Goal: Check status: Check status

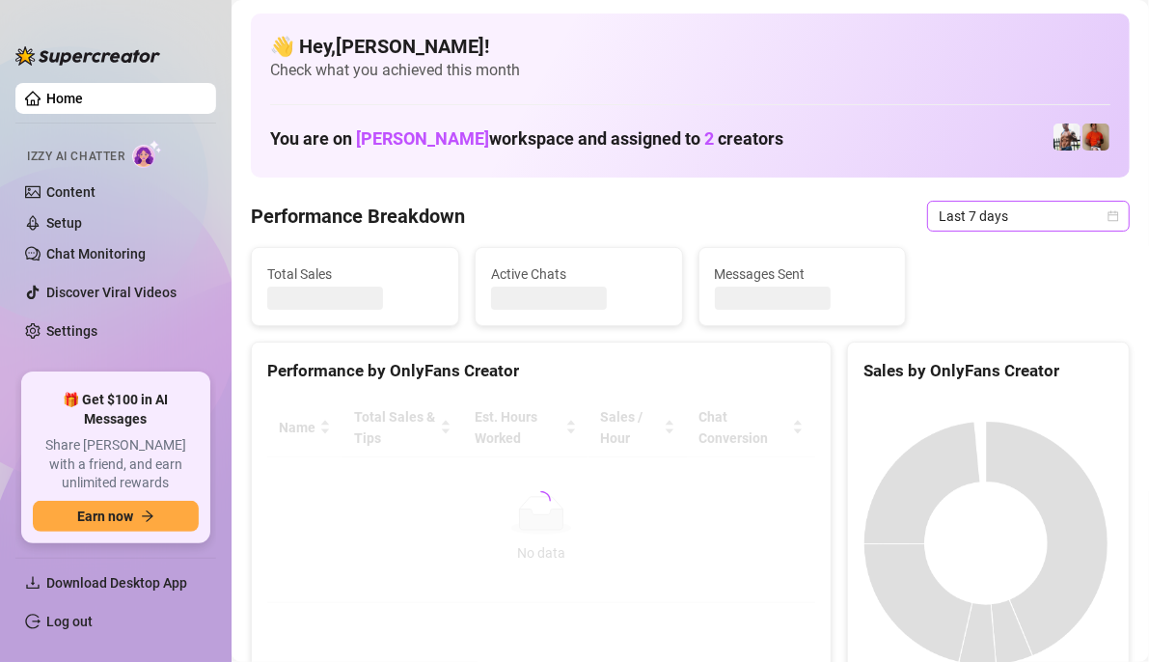
click at [1109, 214] on icon "calendar" at bounding box center [1114, 215] width 11 height 11
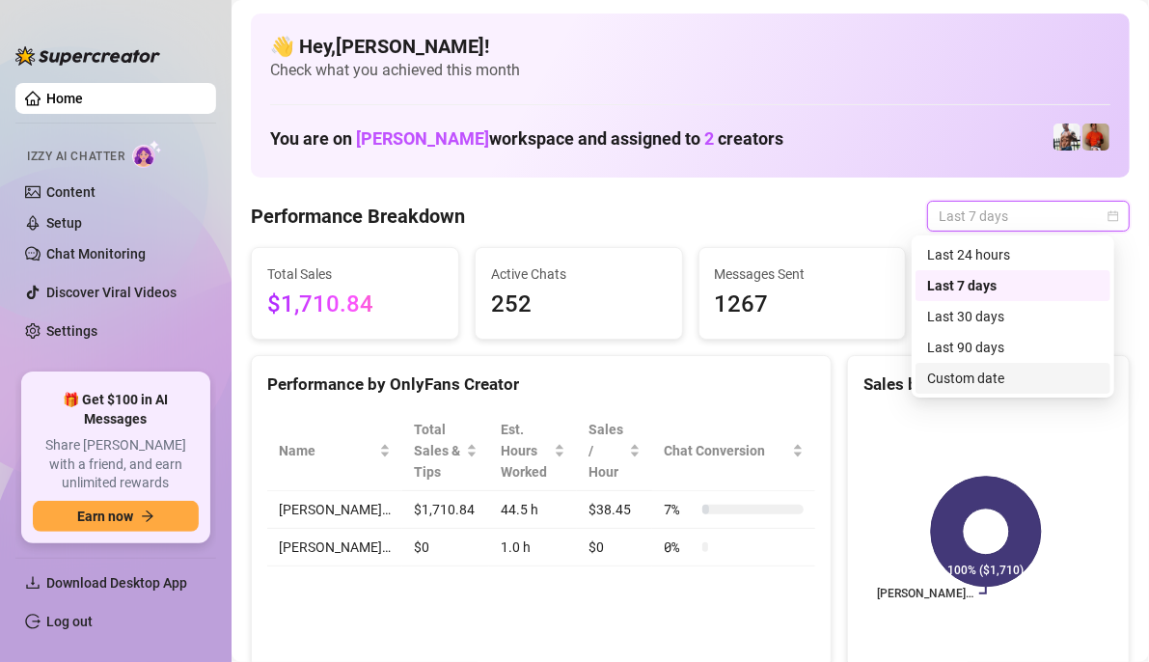
click at [1039, 374] on div "Custom date" at bounding box center [1014, 378] width 172 height 21
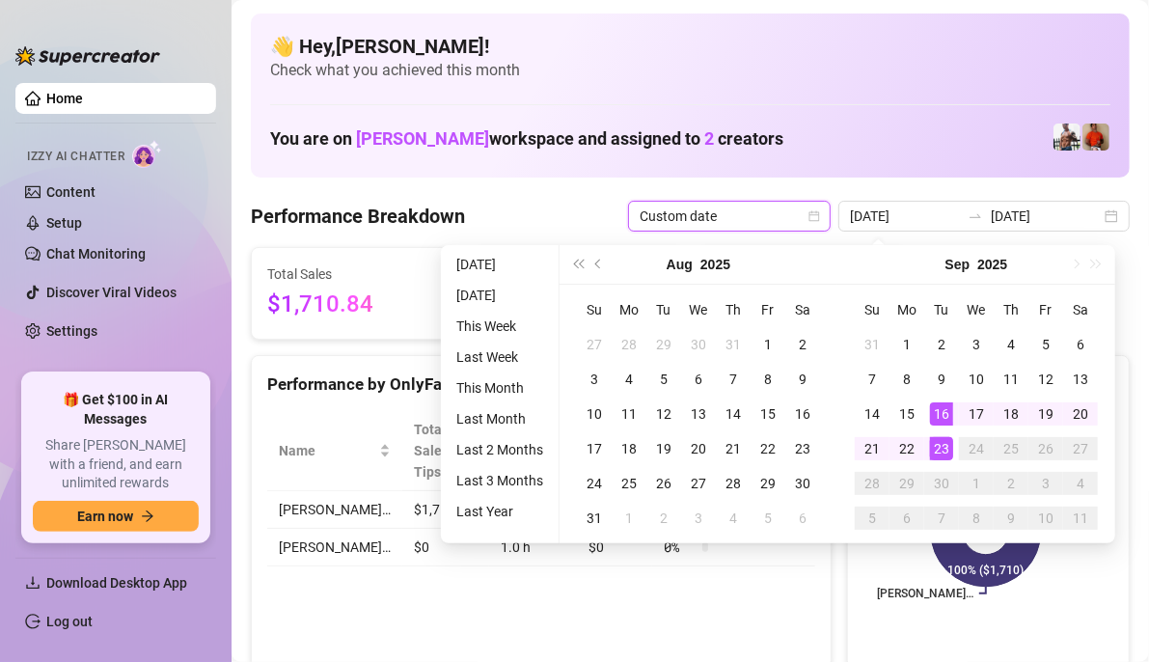
type input "[DATE]"
click at [945, 449] on div "23" at bounding box center [941, 448] width 23 height 23
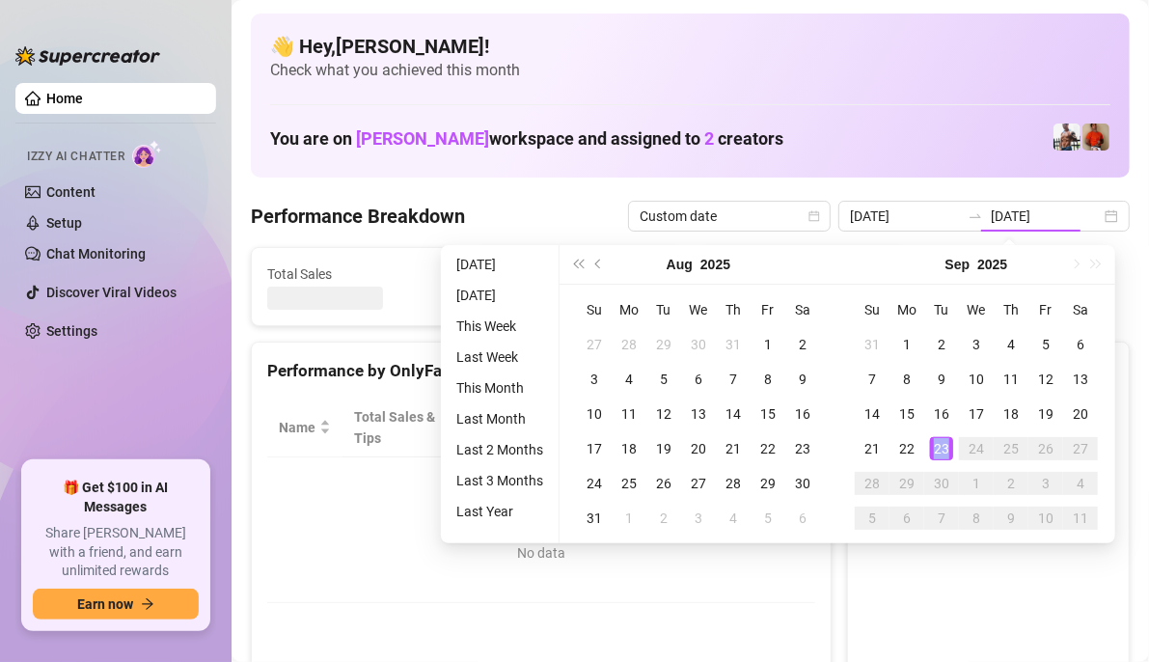
type input "[DATE]"
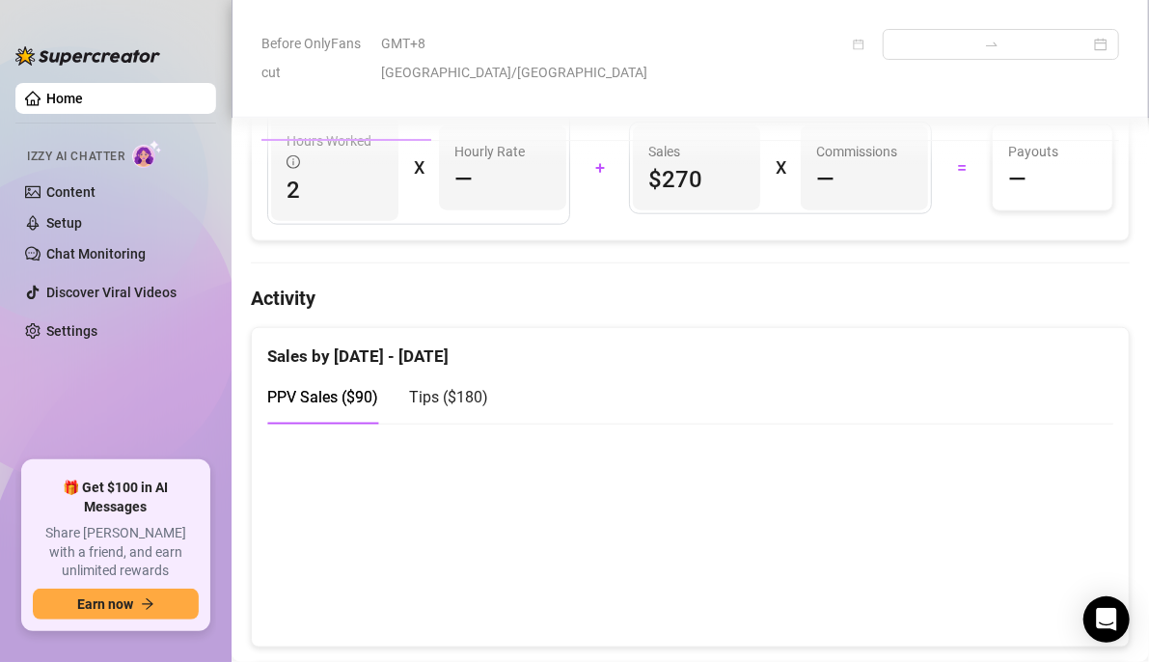
scroll to position [869, 0]
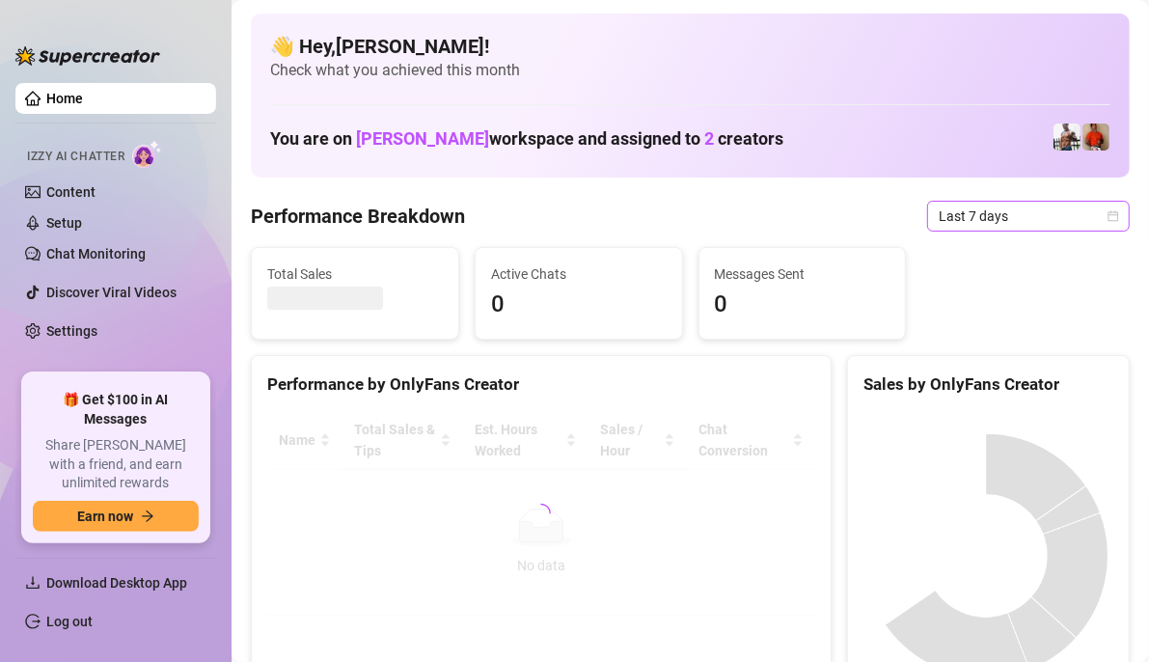
click at [1108, 218] on icon "calendar" at bounding box center [1114, 216] width 12 height 12
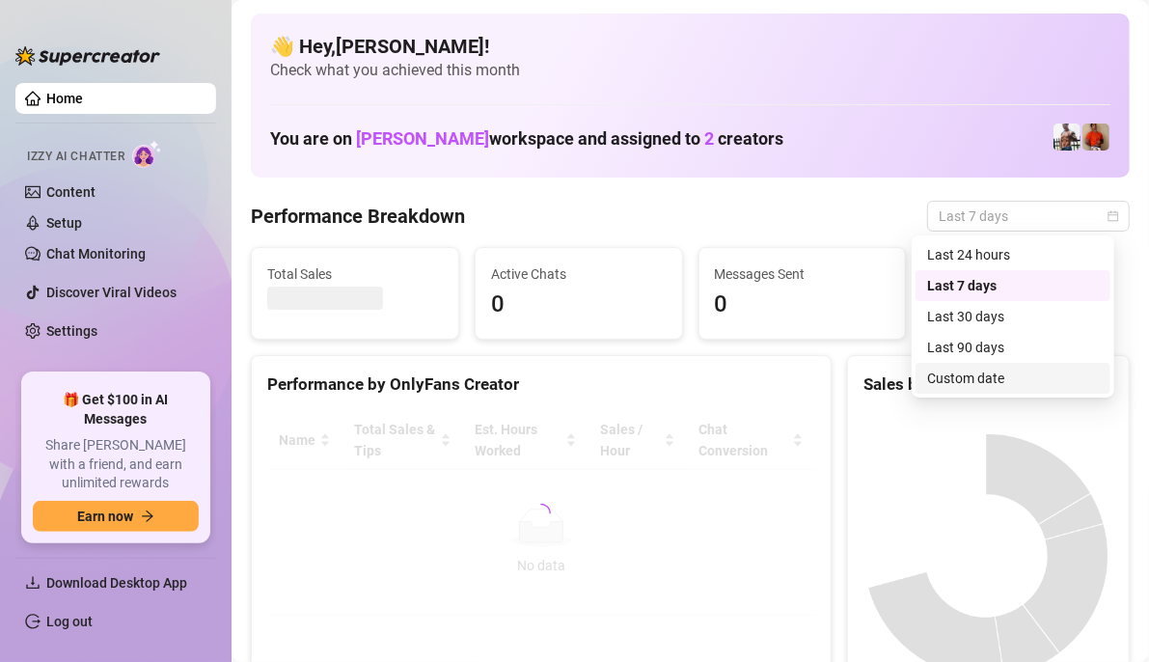
click at [1024, 374] on div "Custom date" at bounding box center [1014, 378] width 172 height 21
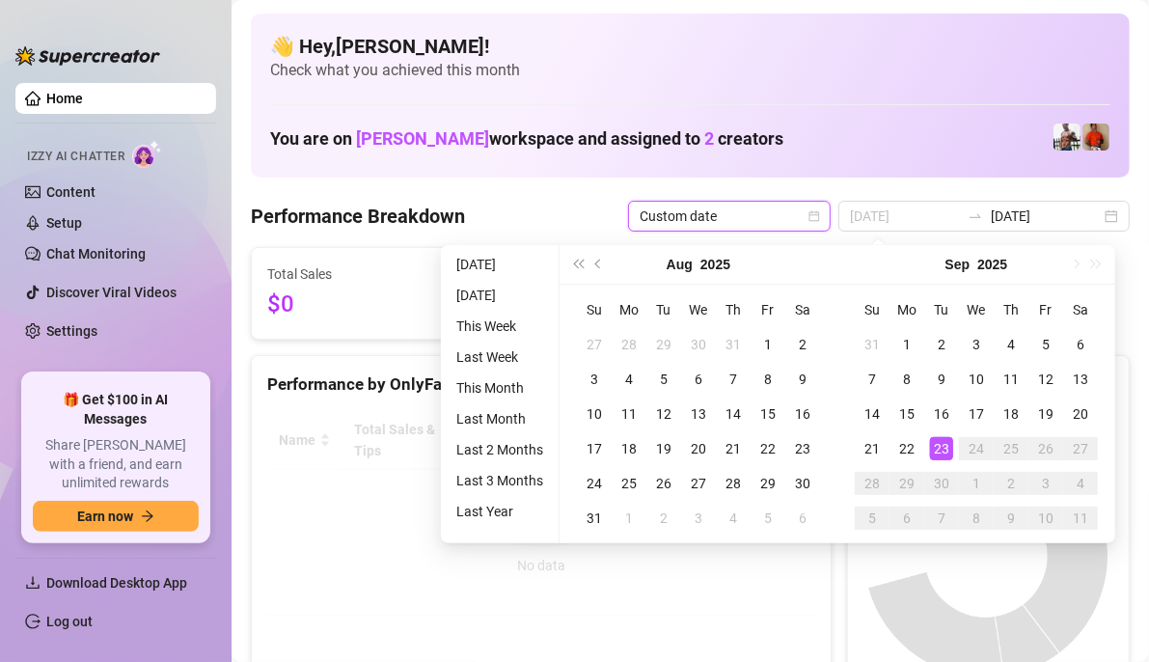
type input "[DATE]"
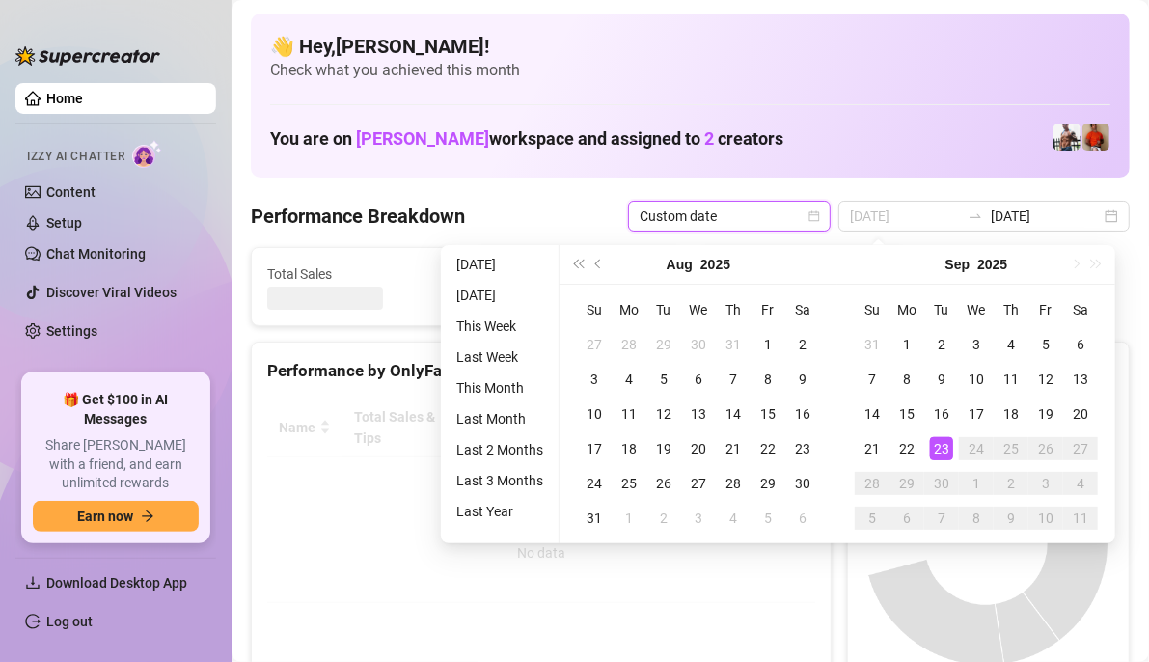
click at [940, 450] on div "23" at bounding box center [941, 448] width 23 height 23
type input "[DATE]"
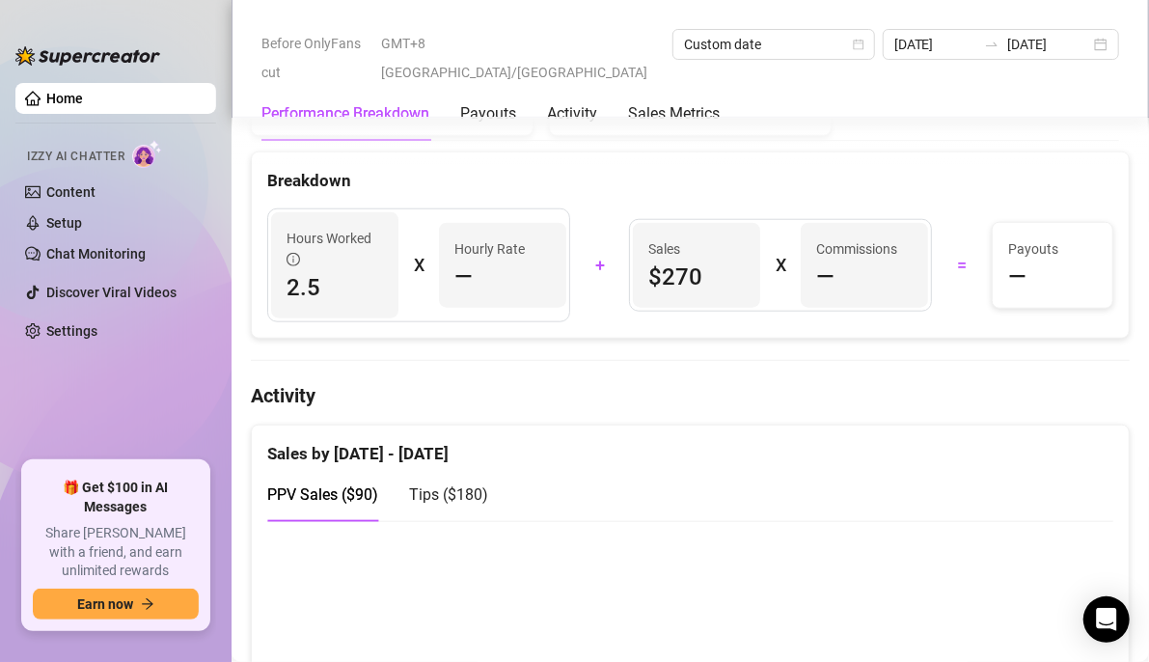
scroll to position [676, 0]
